Goal: Transaction & Acquisition: Purchase product/service

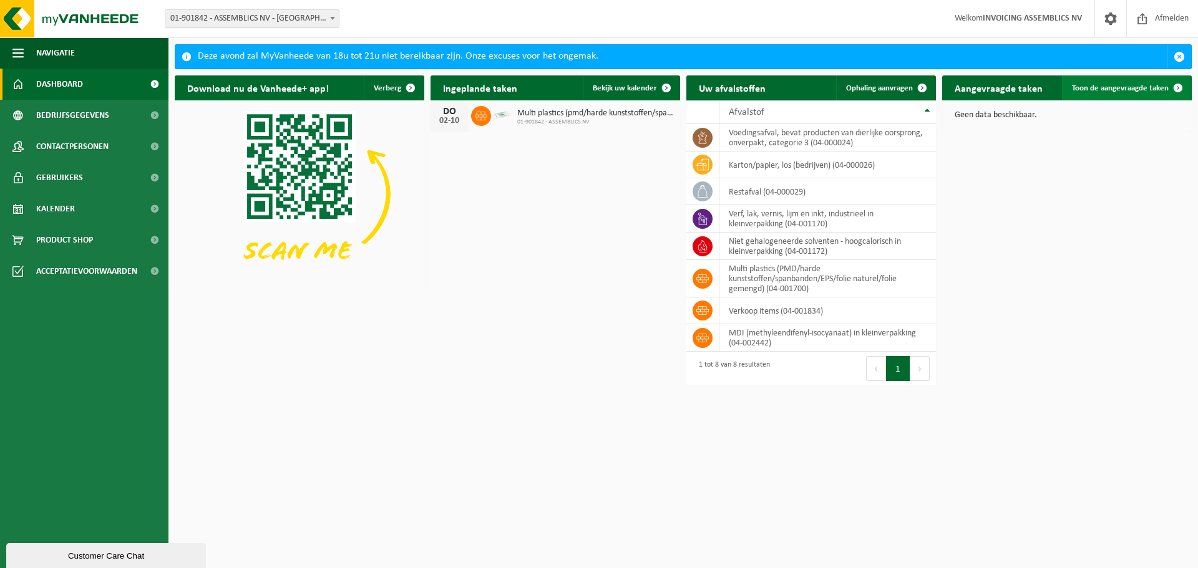
click at [1131, 87] on span "Toon de aangevraagde taken" at bounding box center [1120, 88] width 97 height 8
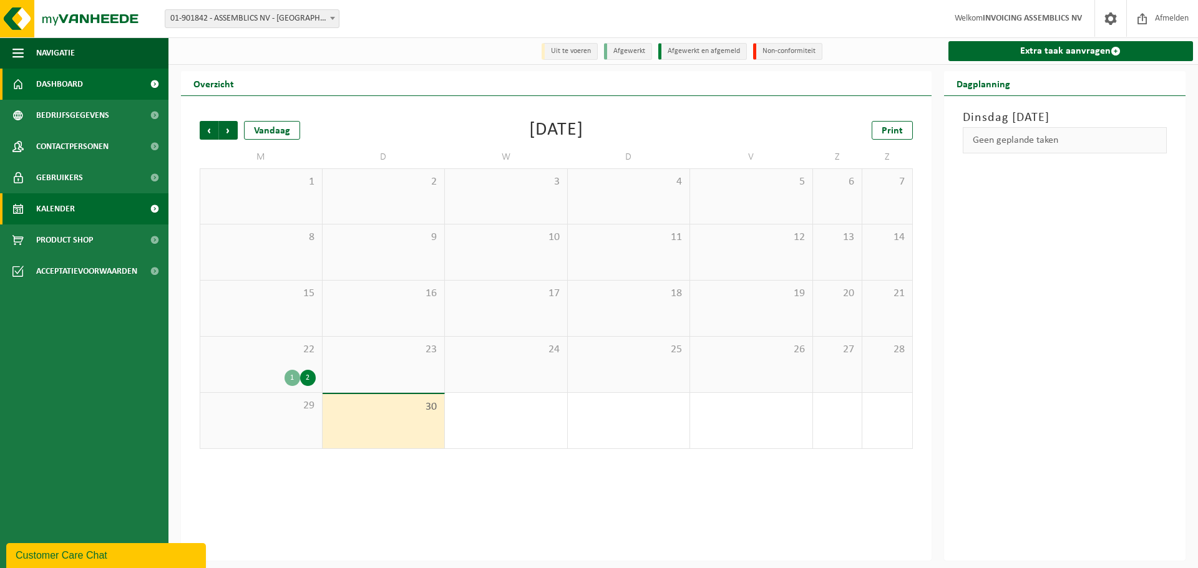
click at [72, 90] on span "Dashboard" at bounding box center [59, 84] width 47 height 31
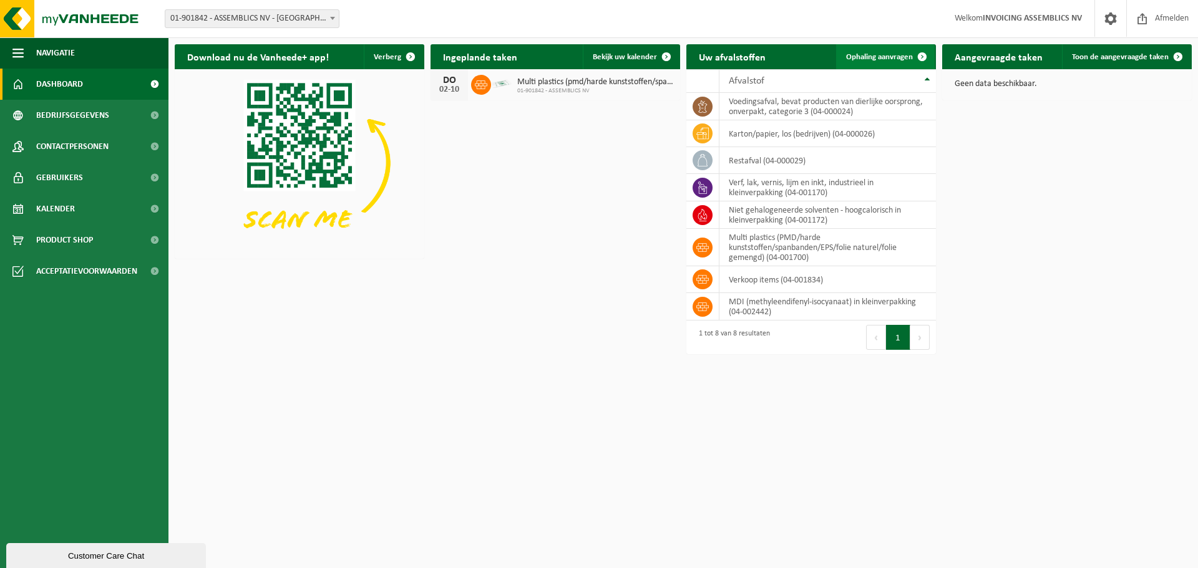
click at [888, 56] on span "Ophaling aanvragen" at bounding box center [879, 57] width 67 height 8
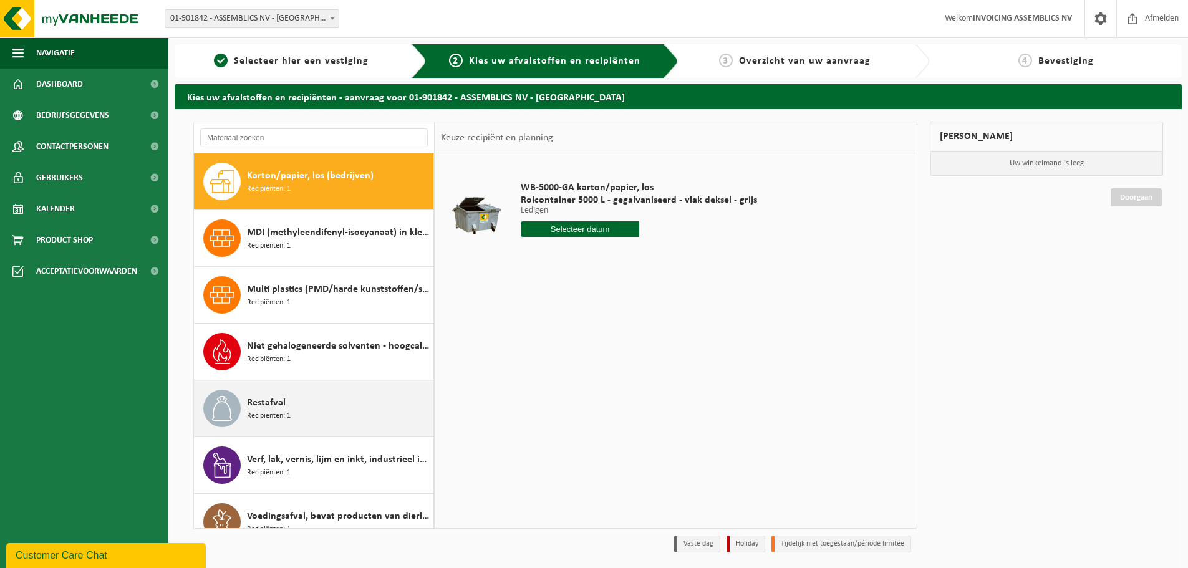
click at [258, 408] on span "Restafval" at bounding box center [266, 402] width 39 height 15
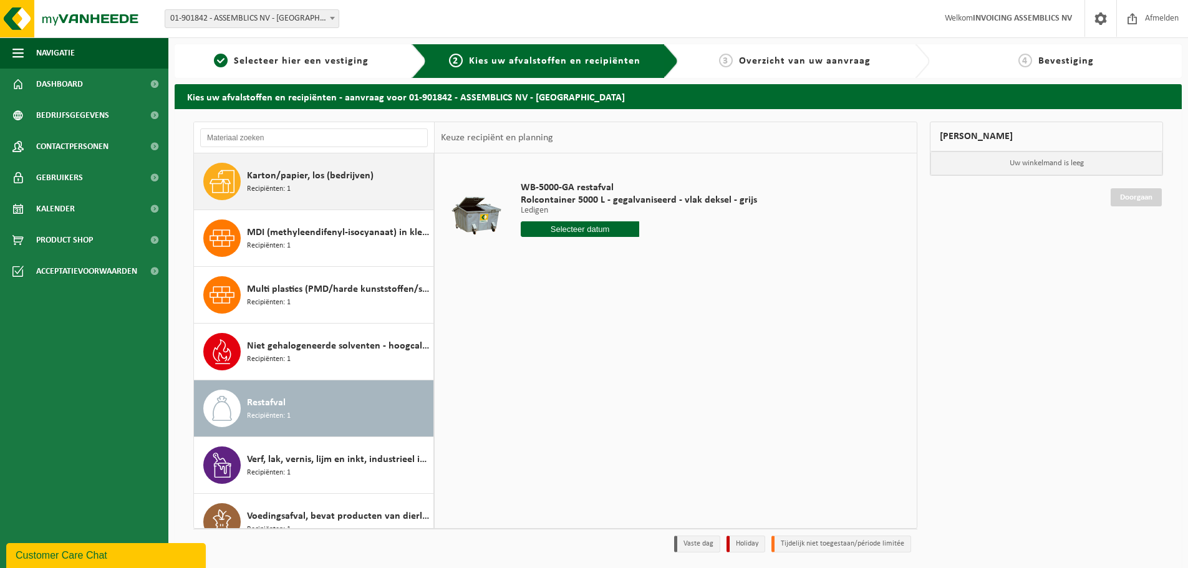
click at [296, 184] on div "Karton/papier, los (bedrijven) Recipiënten: 1" at bounding box center [338, 181] width 183 height 37
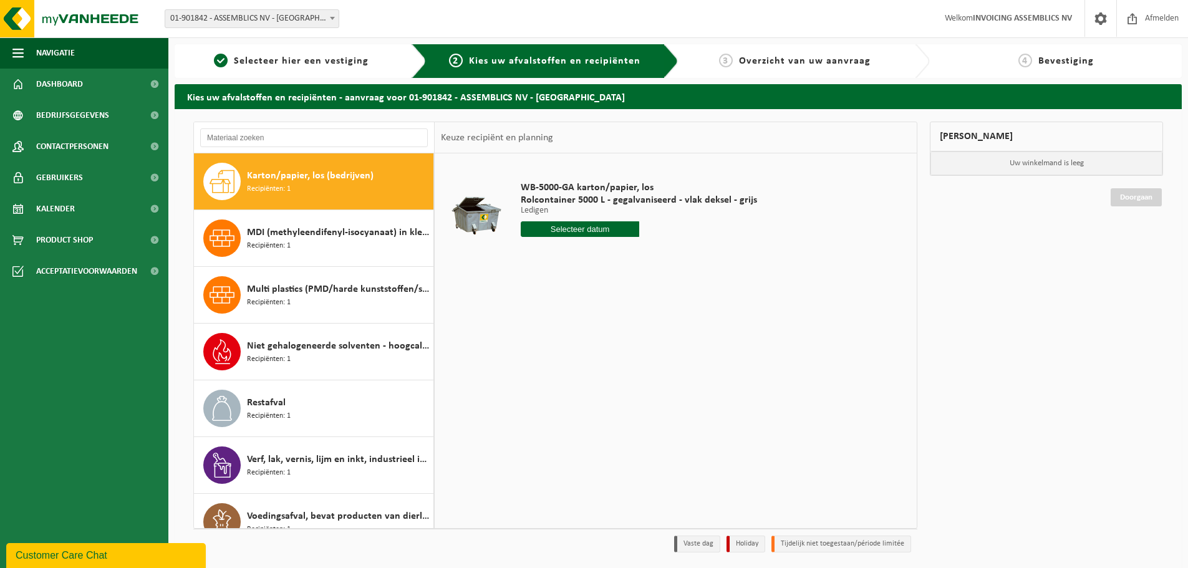
click at [567, 232] on input "text" at bounding box center [580, 229] width 119 height 16
click at [616, 303] on div "3" at bounding box center [620, 300] width 22 height 20
type input "Van 2025-10-03"
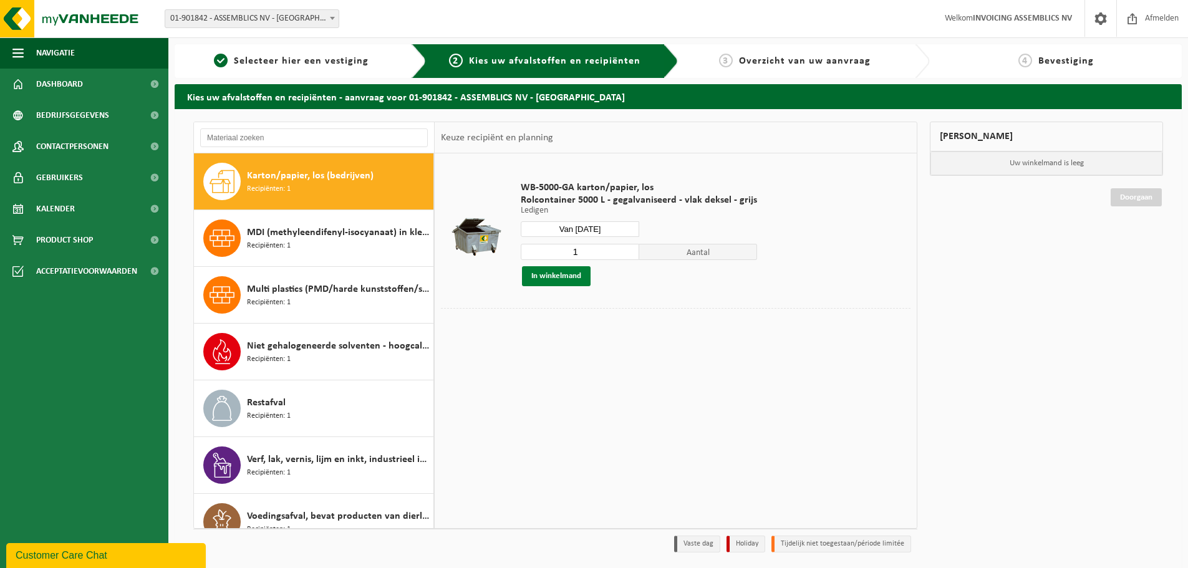
click at [558, 269] on button "In winkelmand" at bounding box center [556, 276] width 69 height 20
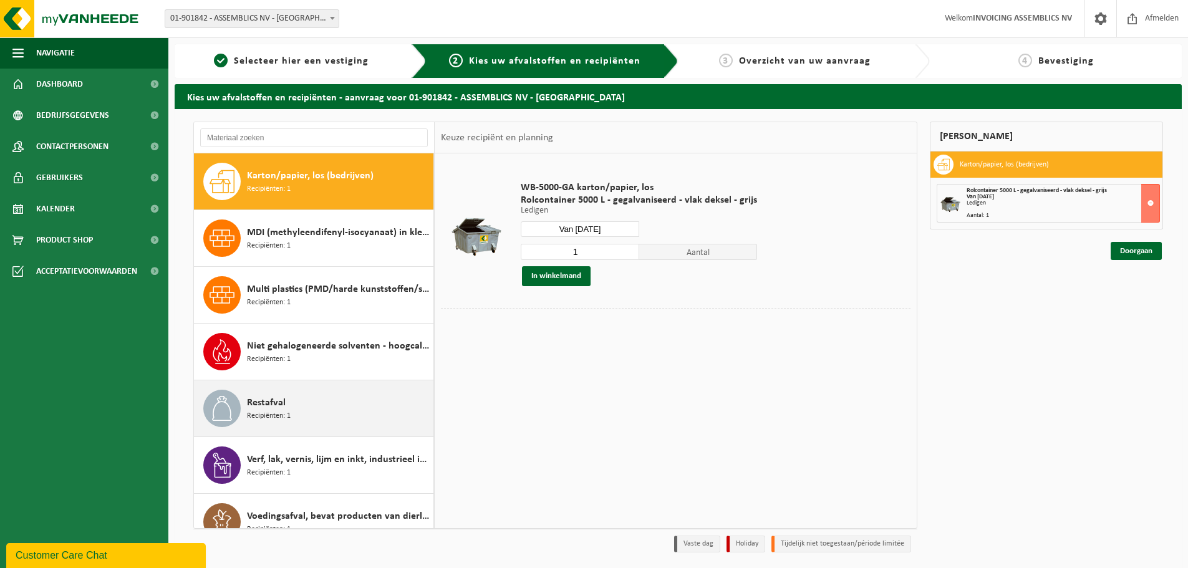
click at [294, 407] on div "Restafval Recipiënten: 1" at bounding box center [338, 408] width 183 height 37
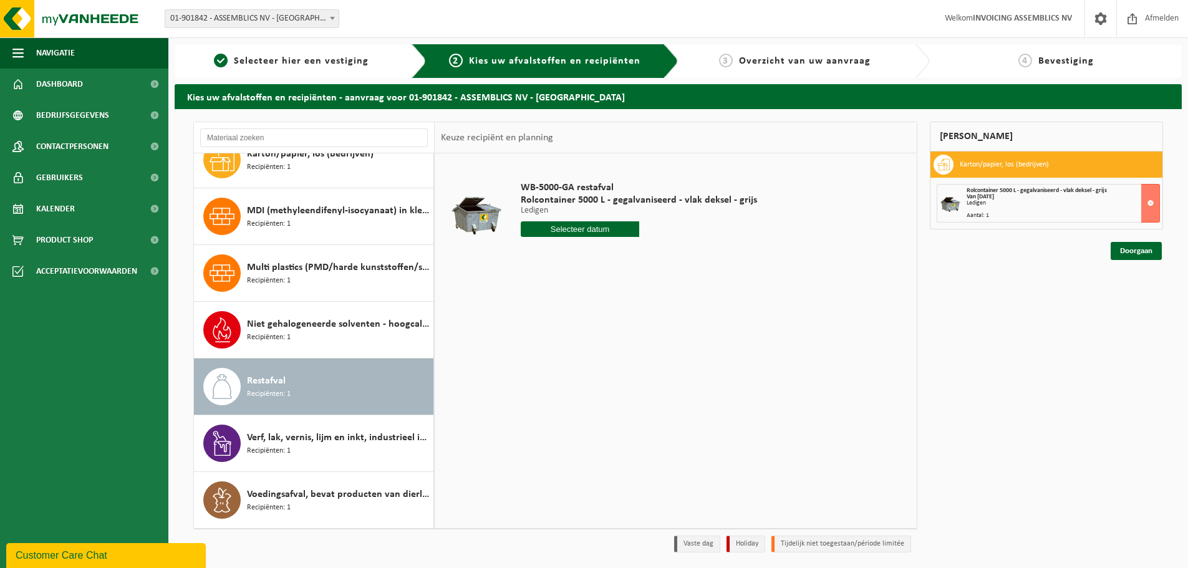
click at [576, 228] on input "text" at bounding box center [580, 229] width 119 height 16
click at [594, 298] on div "2" at bounding box center [599, 300] width 22 height 20
type input "Van 2025-10-02"
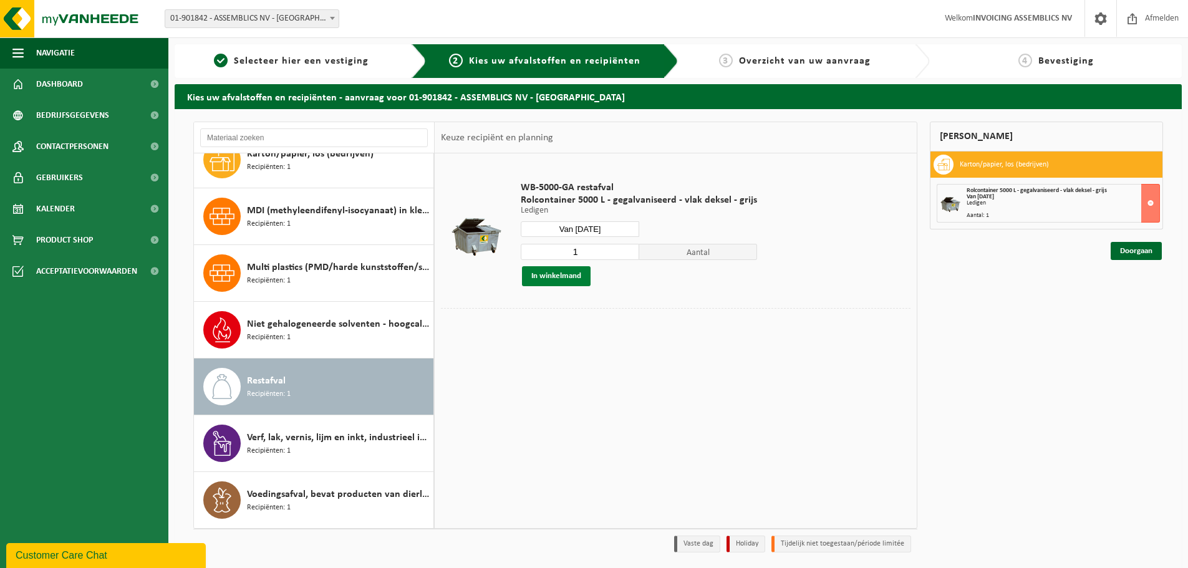
click at [561, 272] on button "In winkelmand" at bounding box center [556, 276] width 69 height 20
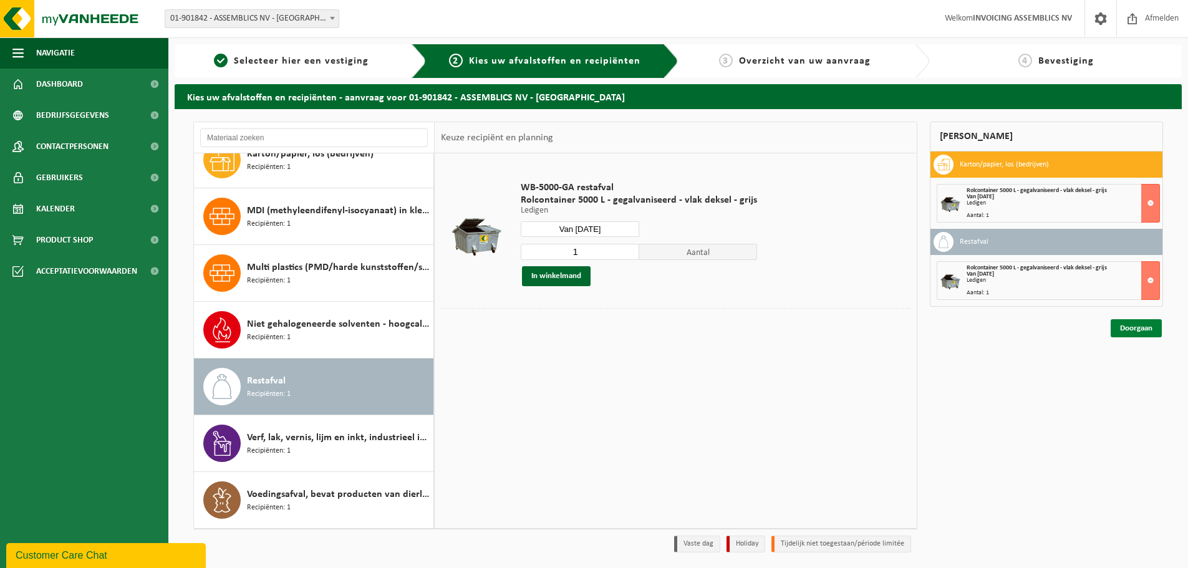
click at [1125, 324] on link "Doorgaan" at bounding box center [1136, 328] width 51 height 18
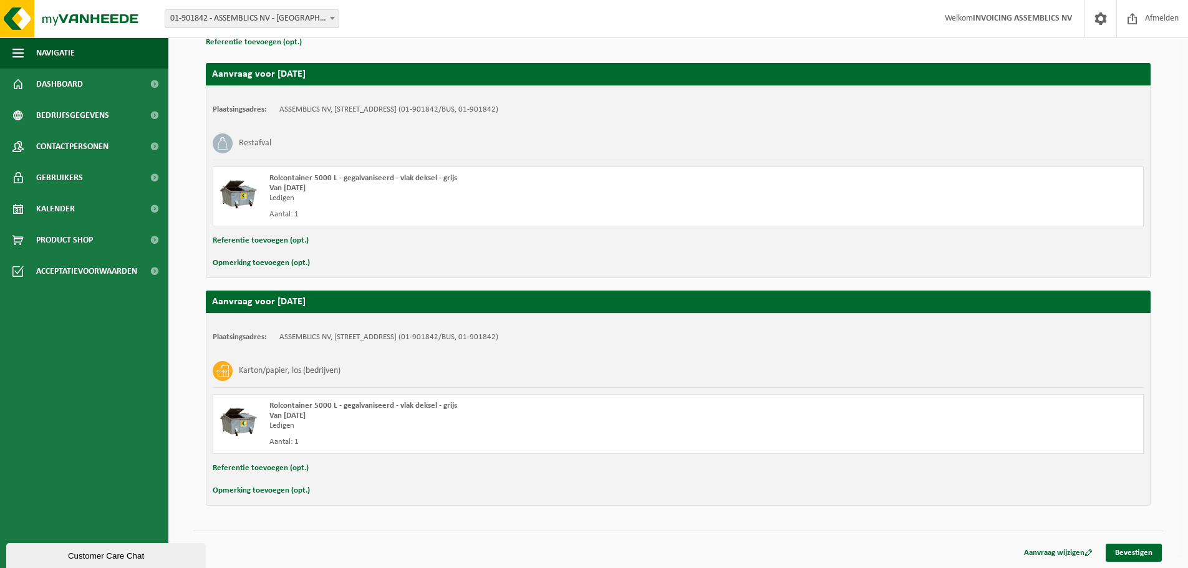
scroll to position [130, 0]
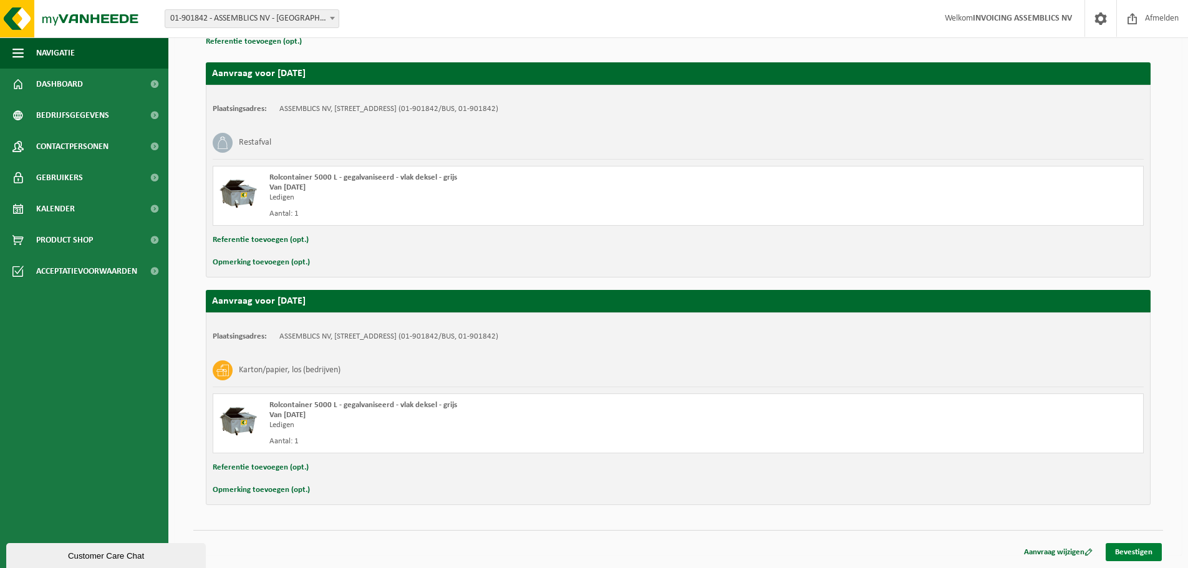
click at [1130, 550] on link "Bevestigen" at bounding box center [1134, 552] width 56 height 18
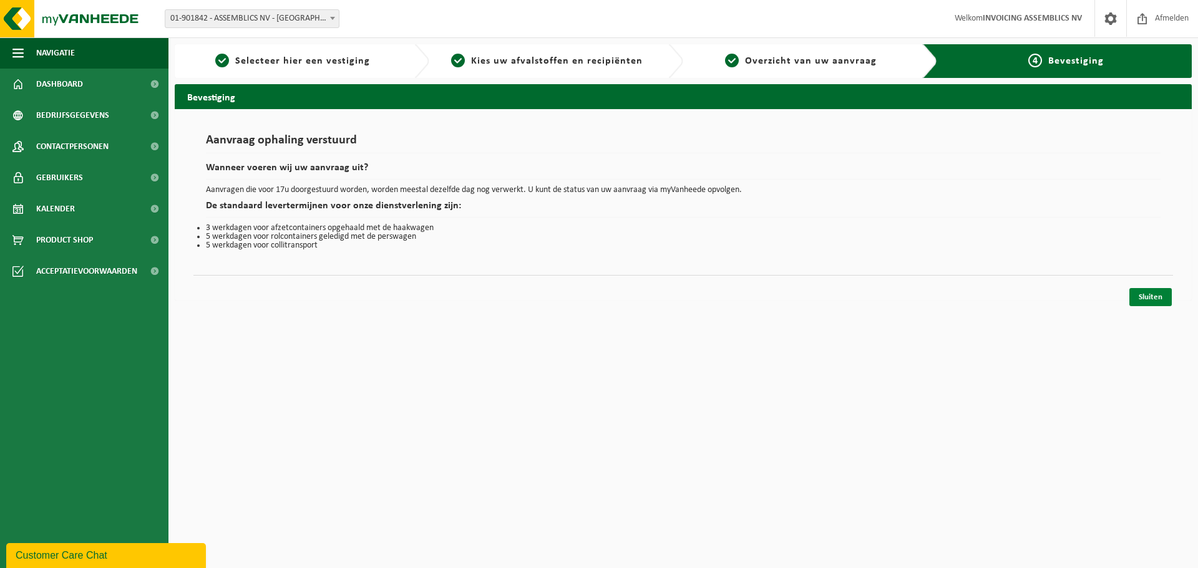
click at [1153, 295] on link "Sluiten" at bounding box center [1150, 297] width 42 height 18
